Goal: Task Accomplishment & Management: Complete application form

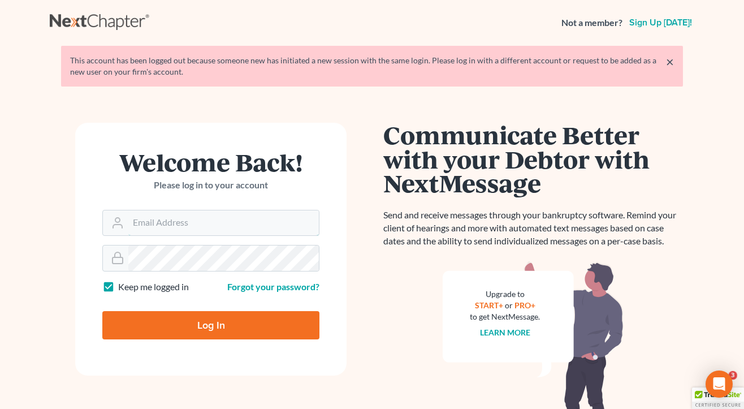
type input "[EMAIL_ADDRESS][DOMAIN_NAME]"
click at [211, 324] on input "Log In" at bounding box center [210, 325] width 217 height 28
type input "Thinking..."
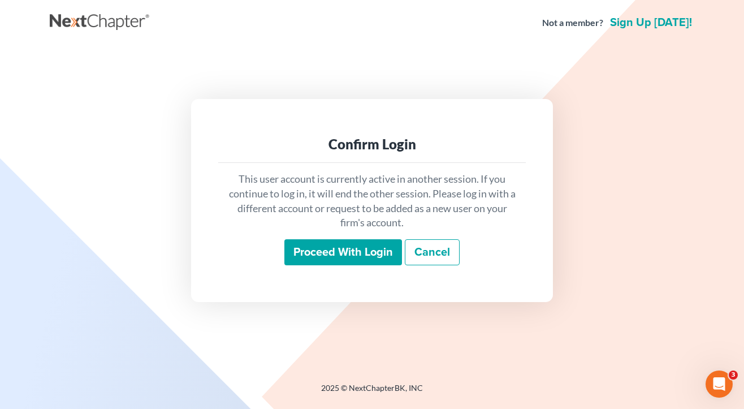
click at [320, 244] on input "Proceed with login" at bounding box center [343, 252] width 118 height 26
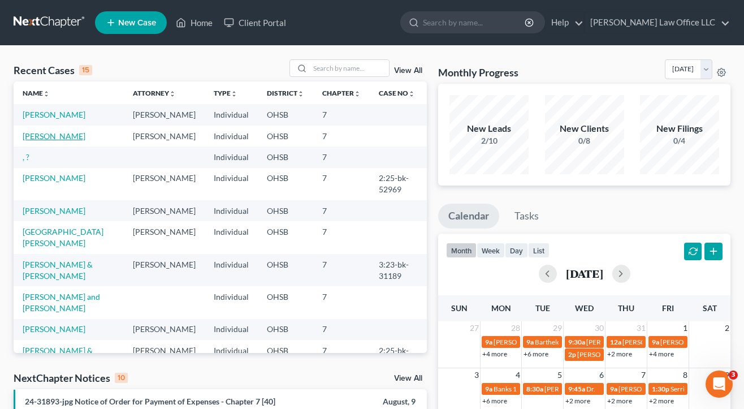
click at [25, 141] on link "[PERSON_NAME]" at bounding box center [54, 136] width 63 height 10
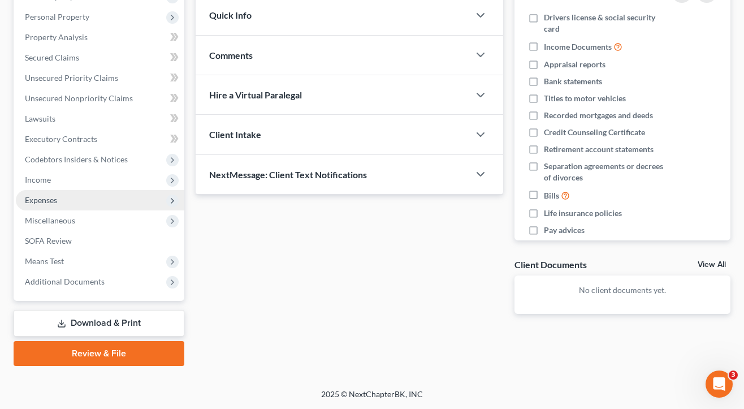
scroll to position [192, 0]
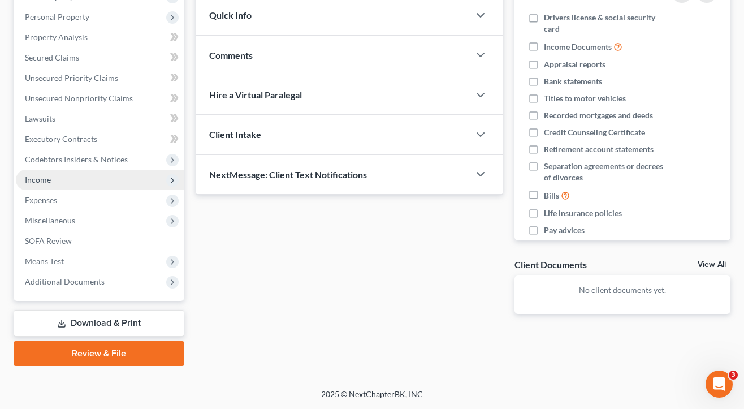
click at [61, 185] on span "Income" at bounding box center [100, 180] width 168 height 20
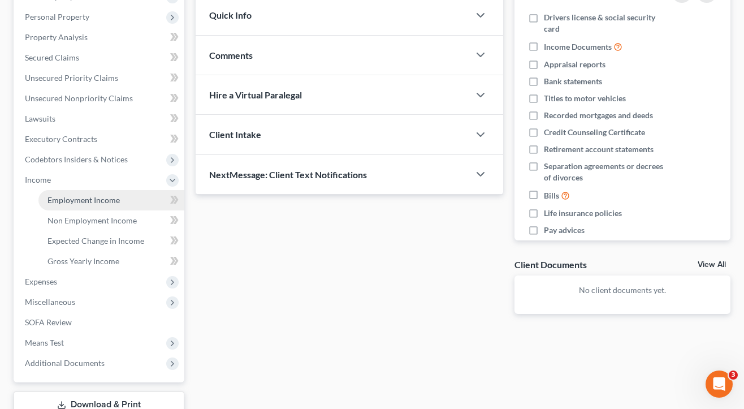
click at [61, 195] on span "Employment Income" at bounding box center [83, 200] width 72 height 10
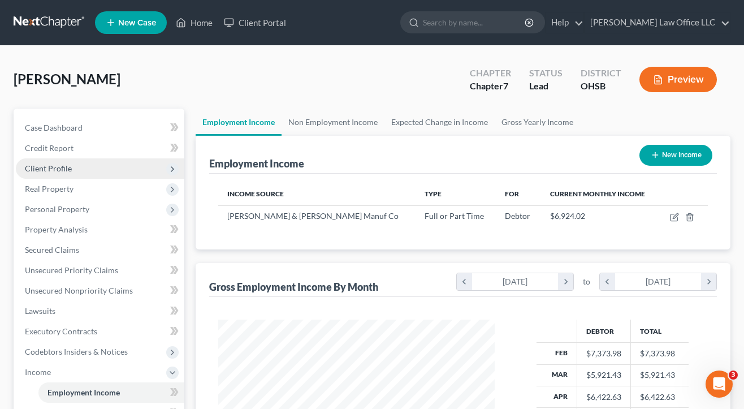
click at [45, 164] on span "Client Profile" at bounding box center [48, 168] width 47 height 10
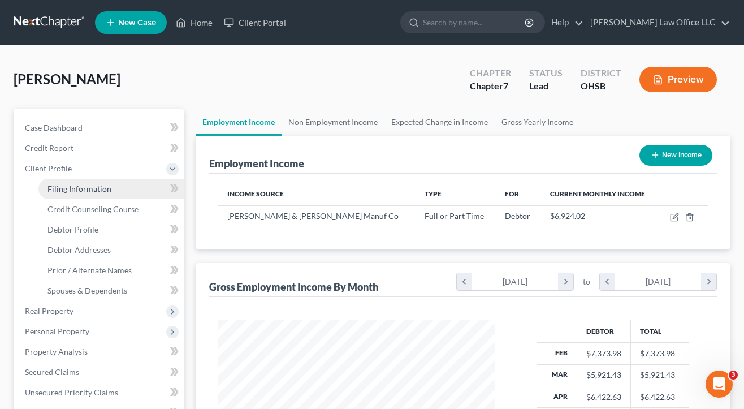
click at [53, 186] on span "Filing Information" at bounding box center [79, 189] width 64 height 10
select select "1"
select select "0"
select select "36"
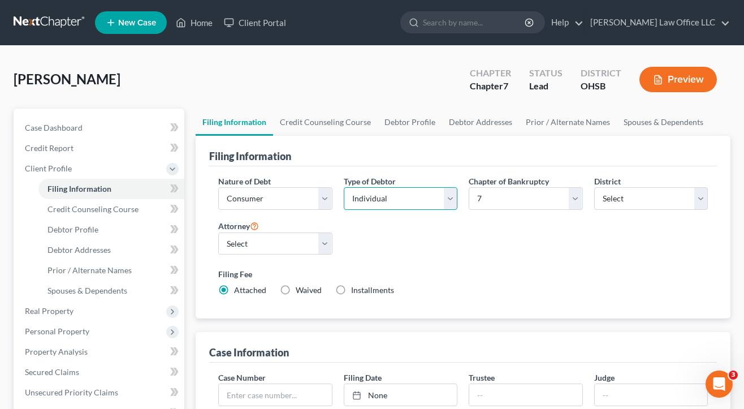
select select "1"
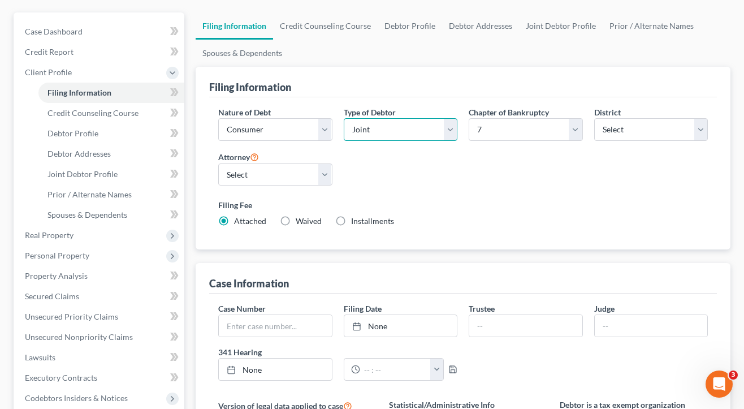
scroll to position [97, 0]
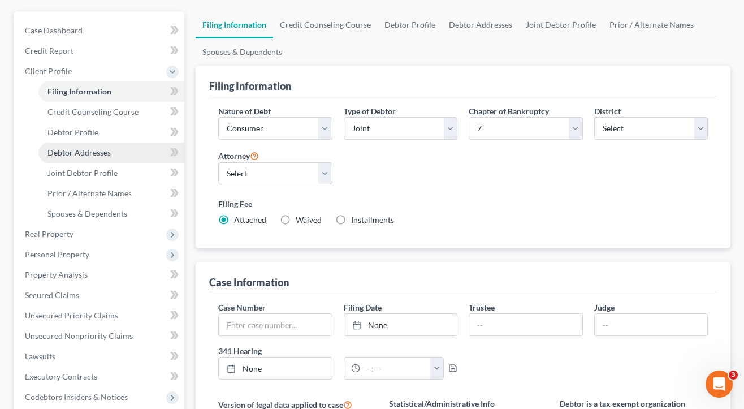
click at [99, 150] on span "Debtor Addresses" at bounding box center [78, 153] width 63 height 10
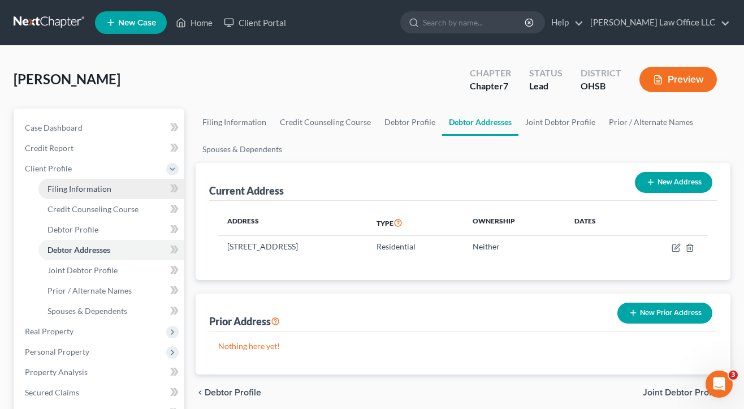
click at [95, 190] on span "Filing Information" at bounding box center [79, 189] width 64 height 10
select select "1"
select select "0"
select select "62"
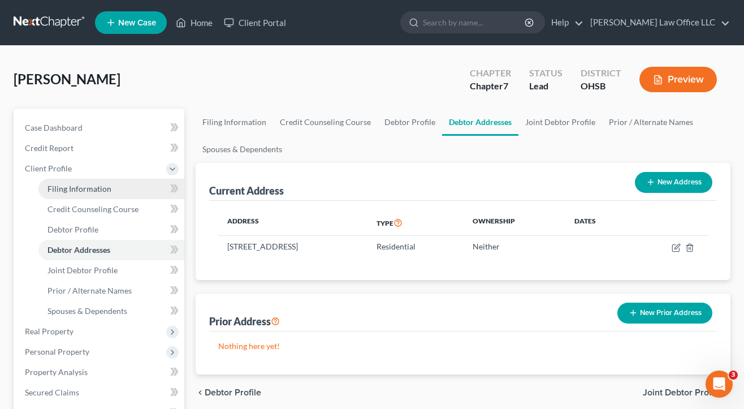
select select "0"
select select "36"
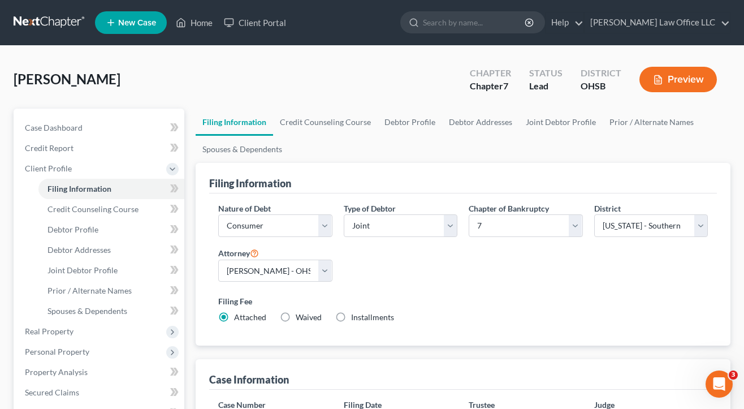
click at [400, 266] on div "Nature of Debt Select Business Consumer Other Nature of Business Select Clearin…" at bounding box center [462, 267] width 501 height 130
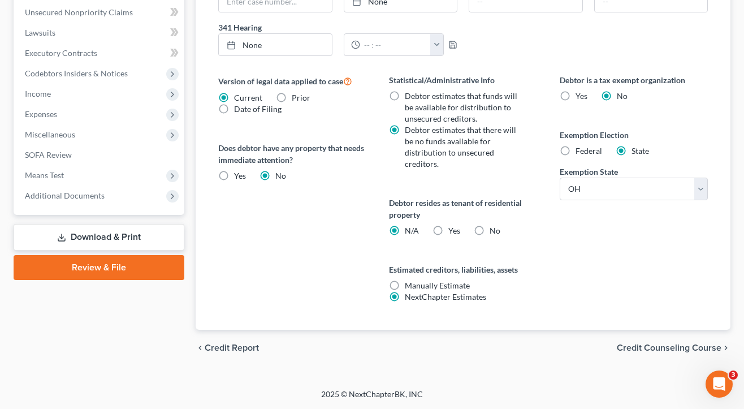
scroll to position [420, 0]
click at [448, 231] on label "Yes Yes" at bounding box center [454, 230] width 12 height 11
click at [453, 231] on input "Yes Yes" at bounding box center [456, 228] width 7 height 7
radio input "true"
radio input "false"
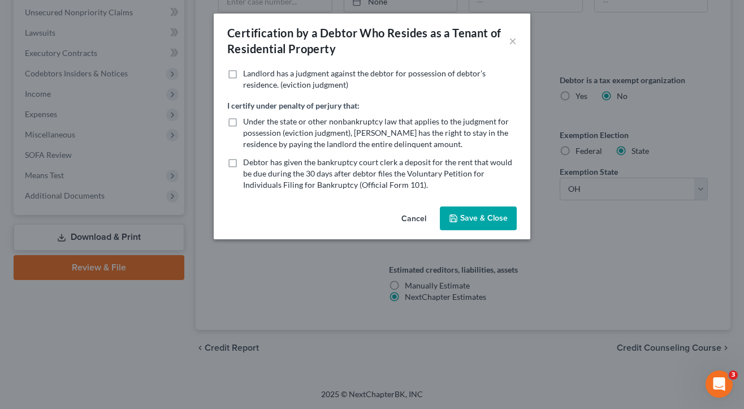
click at [464, 224] on button "Save & Close" at bounding box center [478, 218] width 77 height 24
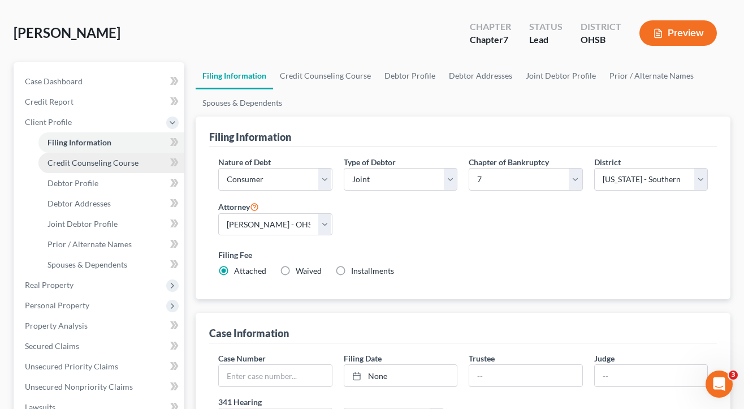
scroll to position [46, 0]
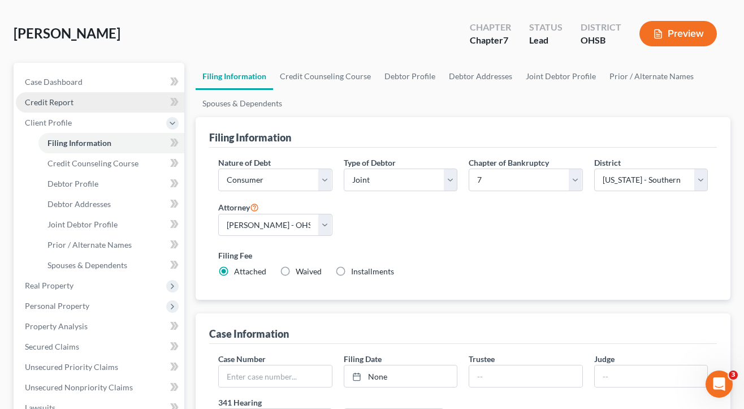
click at [60, 103] on span "Credit Report" at bounding box center [49, 102] width 49 height 10
